Goal: Book appointment/travel/reservation

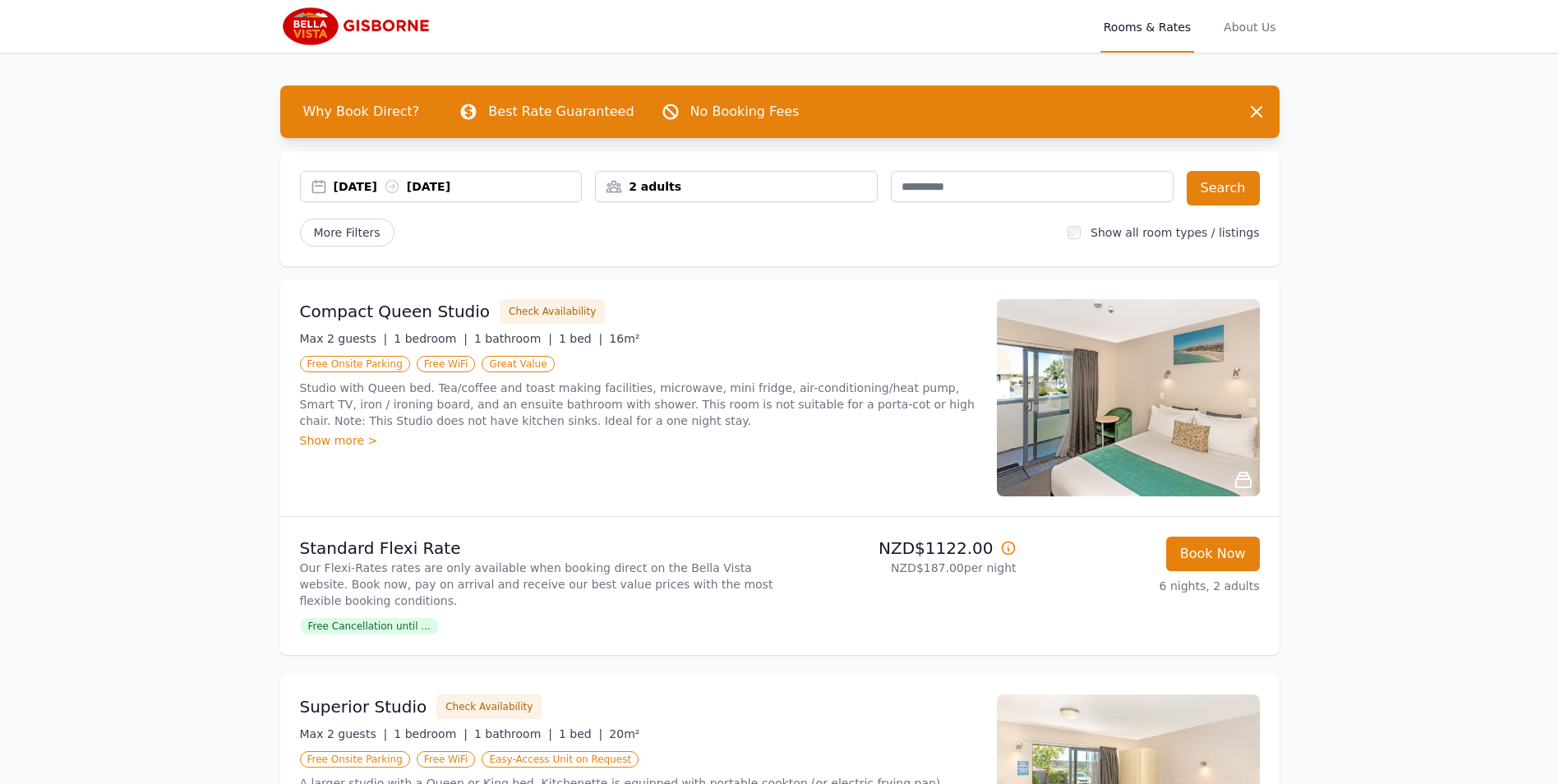
scroll to position [356, 0]
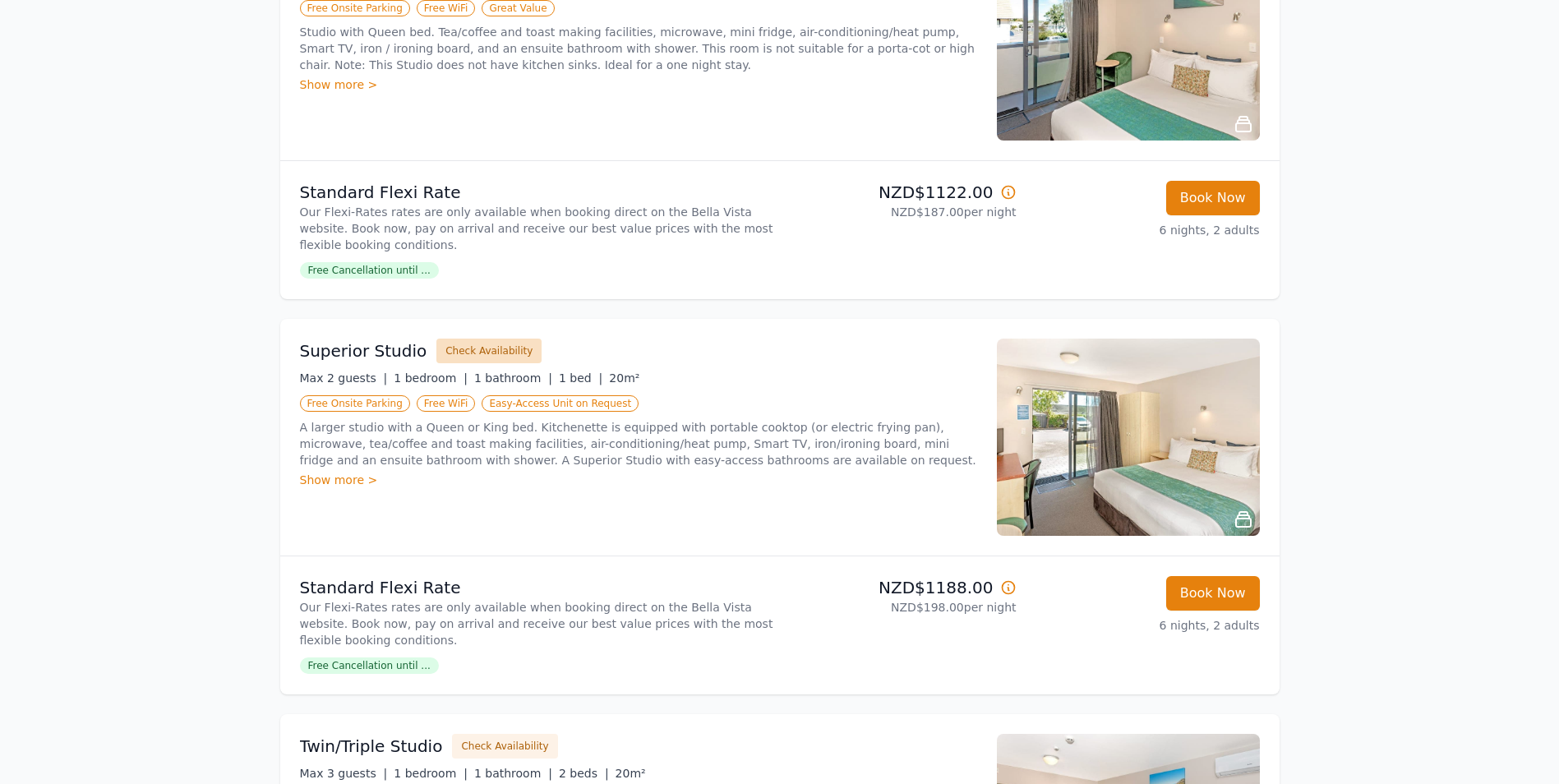
click at [472, 350] on button "Check Availability" at bounding box center [489, 351] width 105 height 25
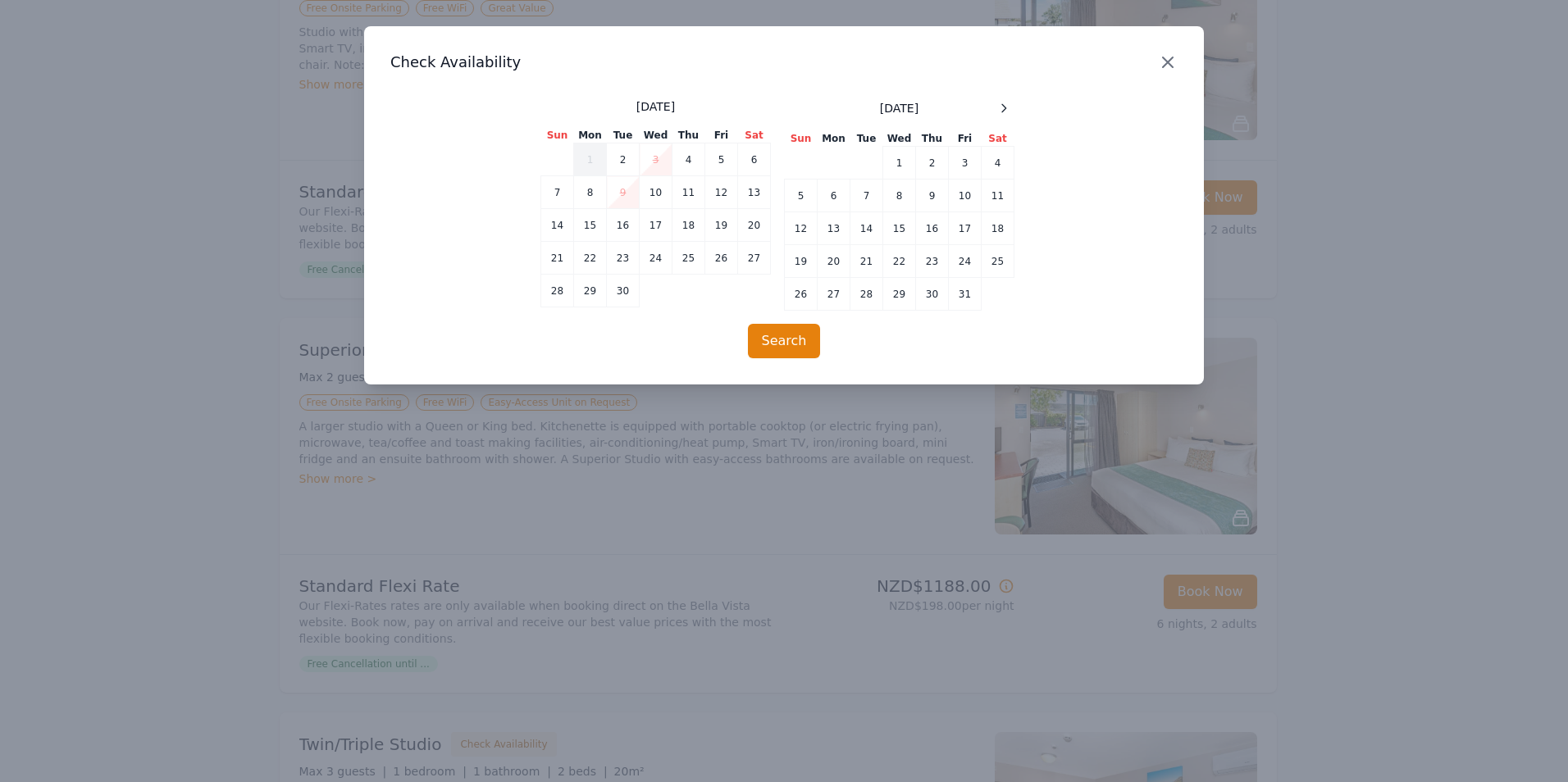
click at [1166, 60] on icon "button" at bounding box center [1167, 63] width 20 height 20
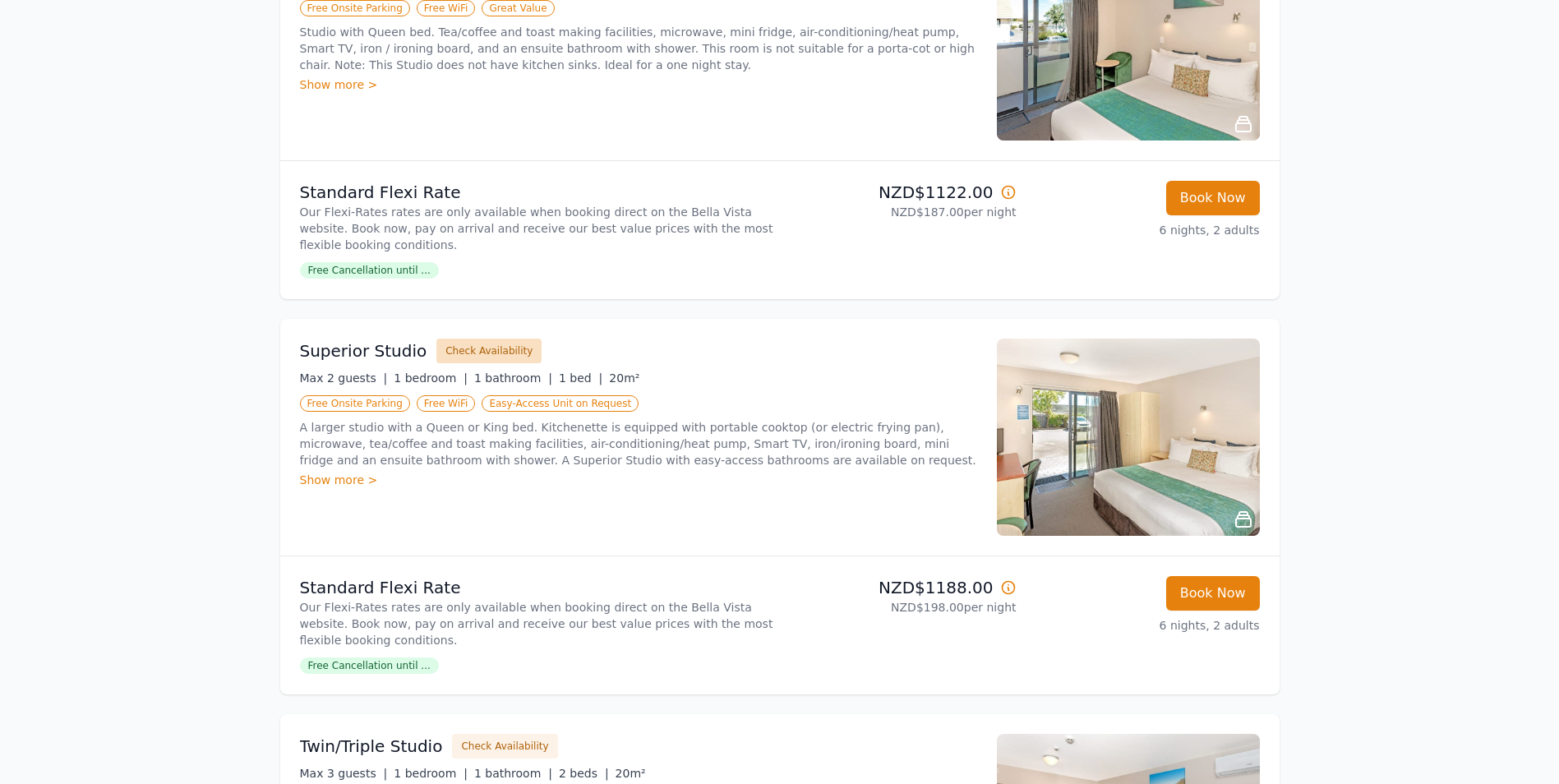
click at [478, 343] on button "Check Availability" at bounding box center [489, 351] width 105 height 25
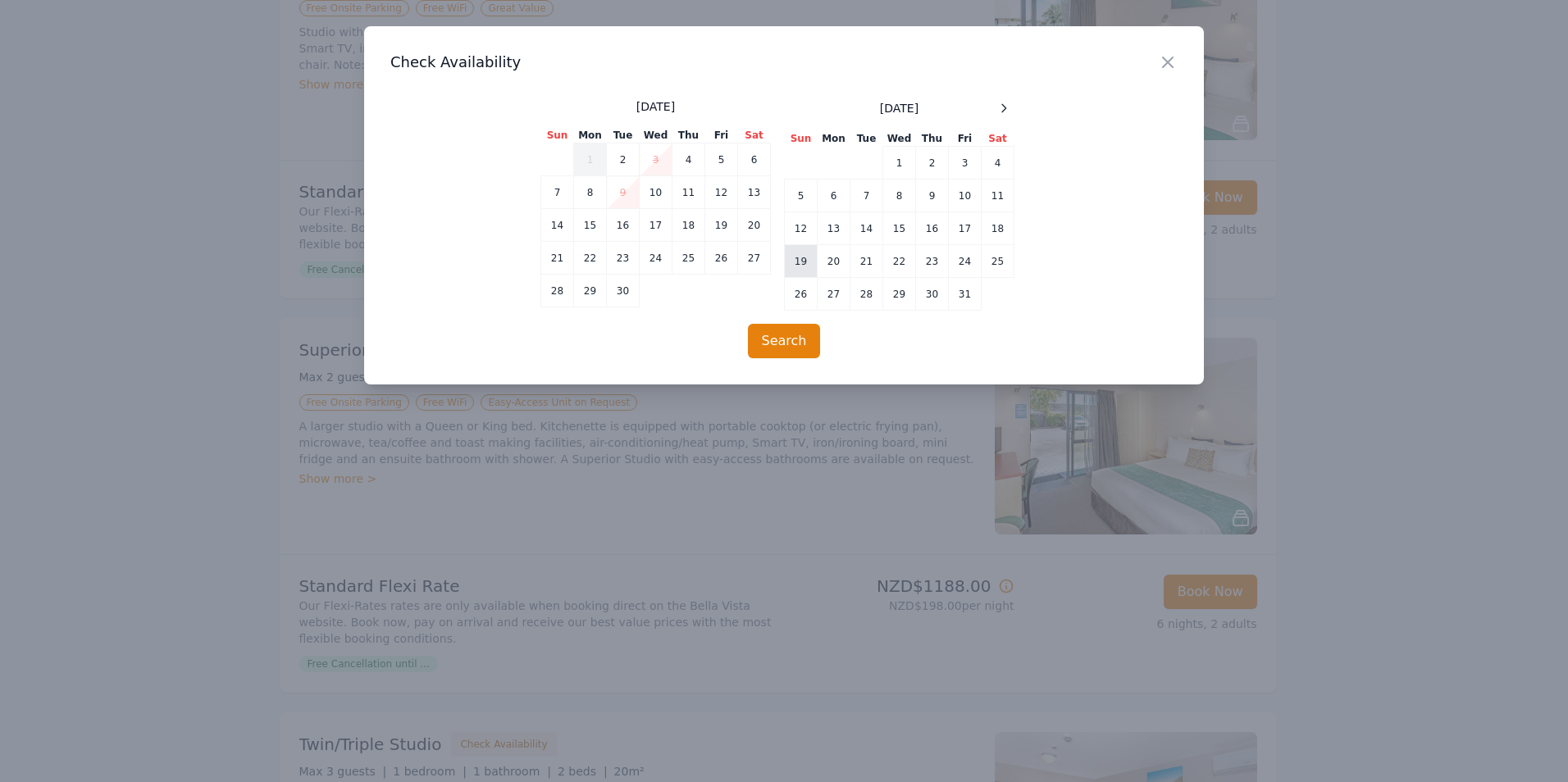
click at [804, 254] on td "19" at bounding box center [801, 261] width 33 height 33
click at [1002, 256] on td "25" at bounding box center [998, 261] width 33 height 33
click at [782, 335] on button "Search" at bounding box center [784, 341] width 73 height 34
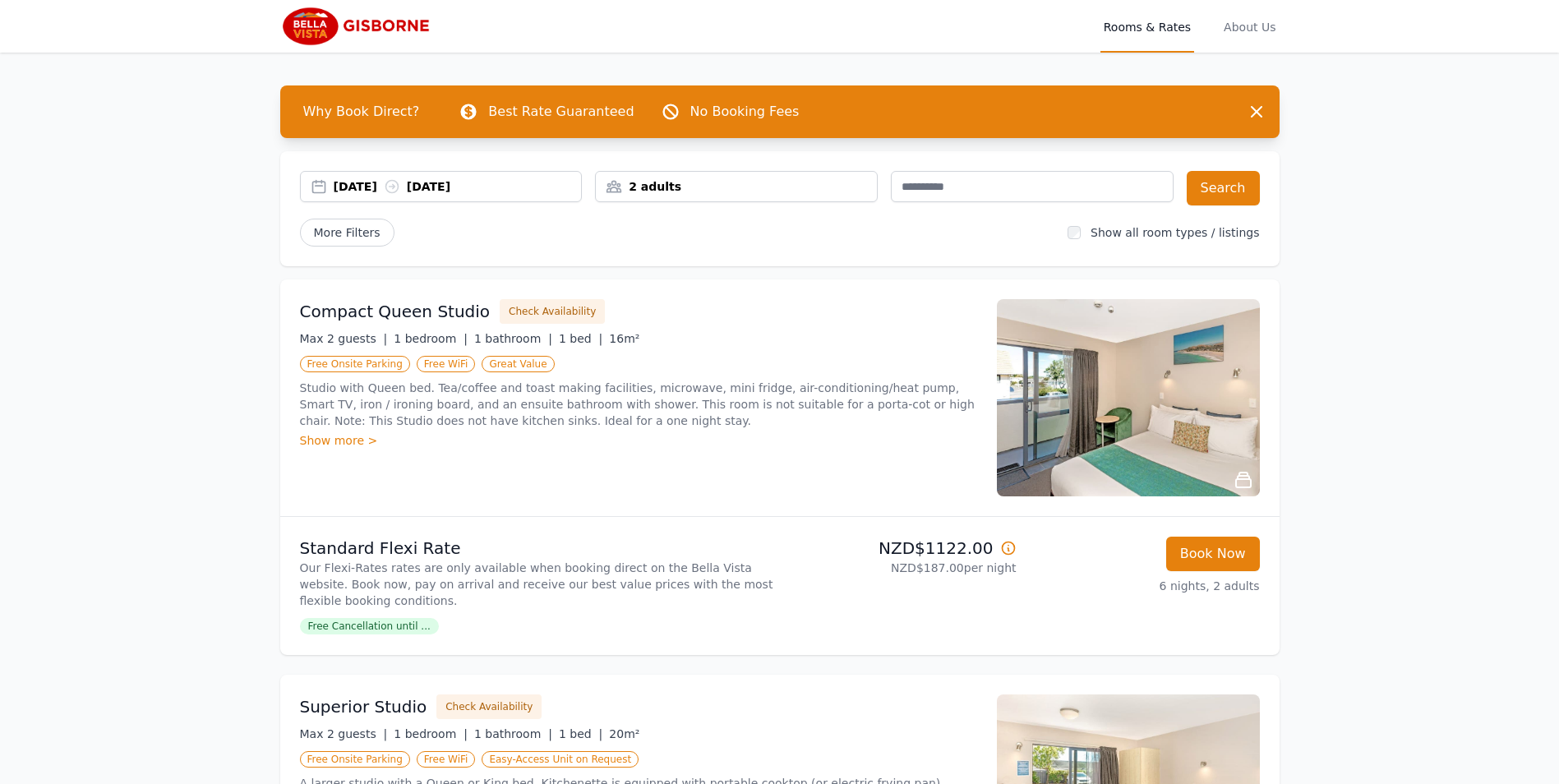
scroll to position [356, 0]
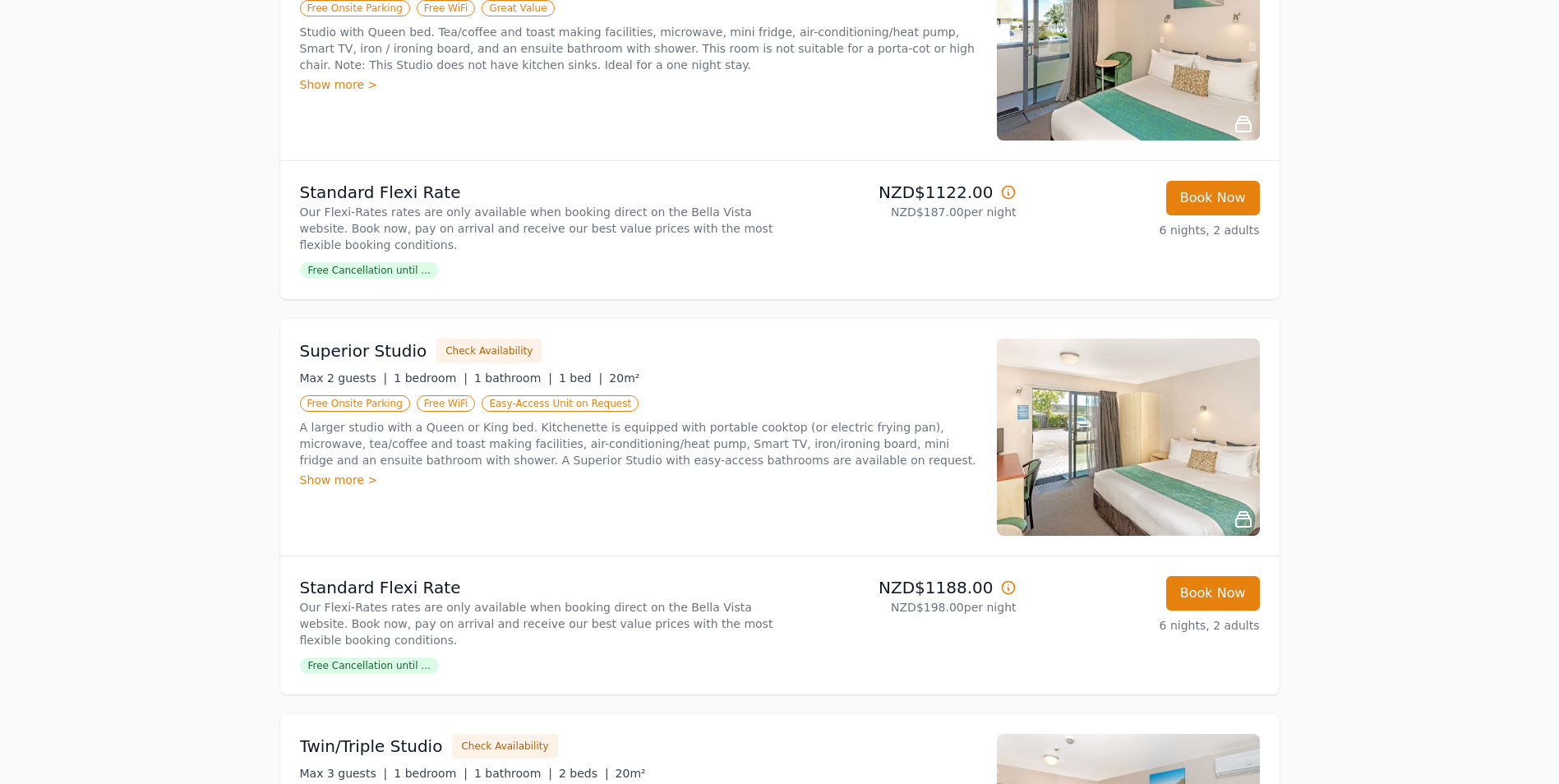
click at [378, 665] on span "Free Cancellation until ..." at bounding box center [369, 666] width 139 height 16
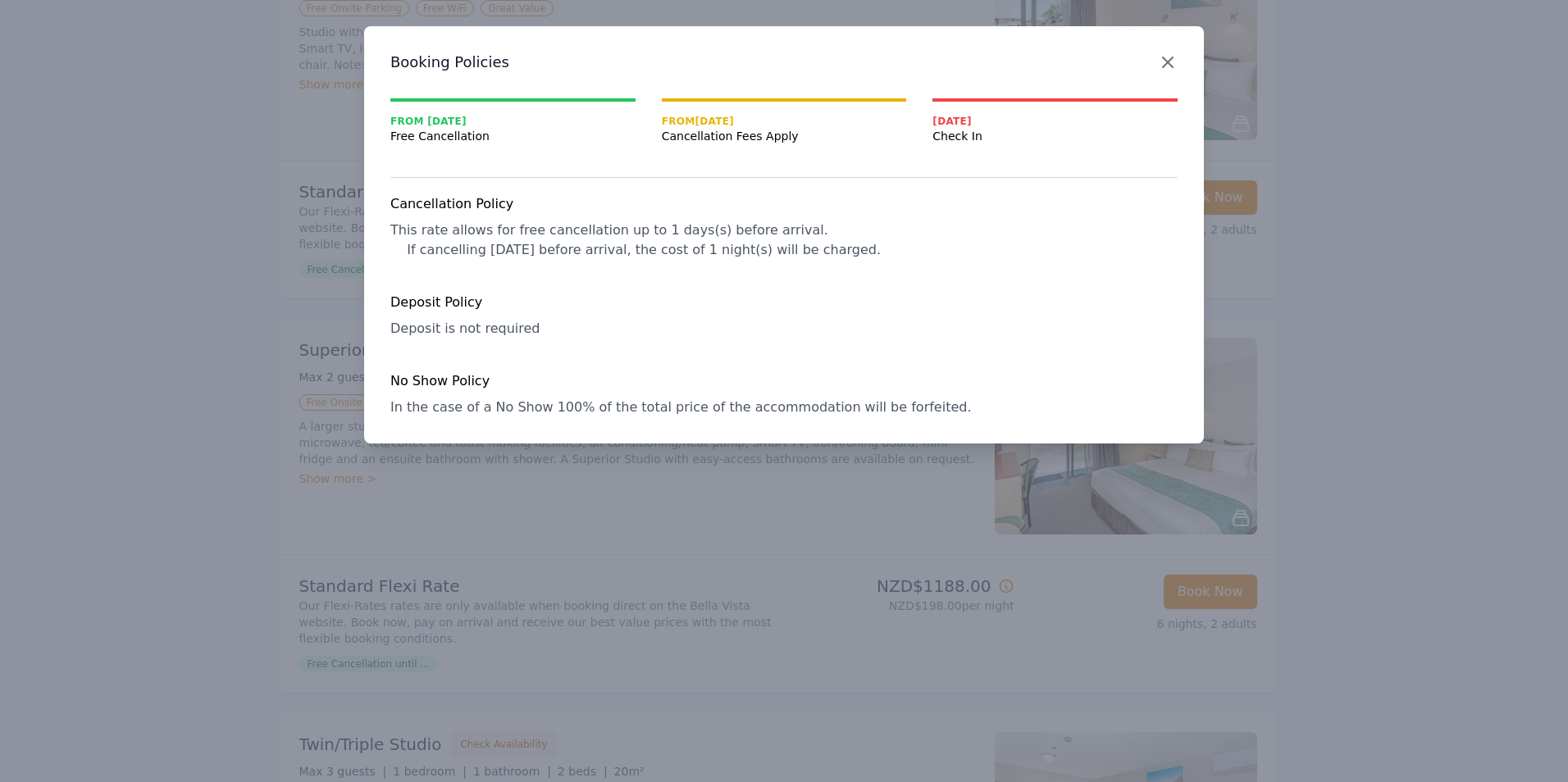
click at [1166, 60] on icon "button" at bounding box center [1167, 62] width 10 height 10
